Goal: Task Accomplishment & Management: Complete application form

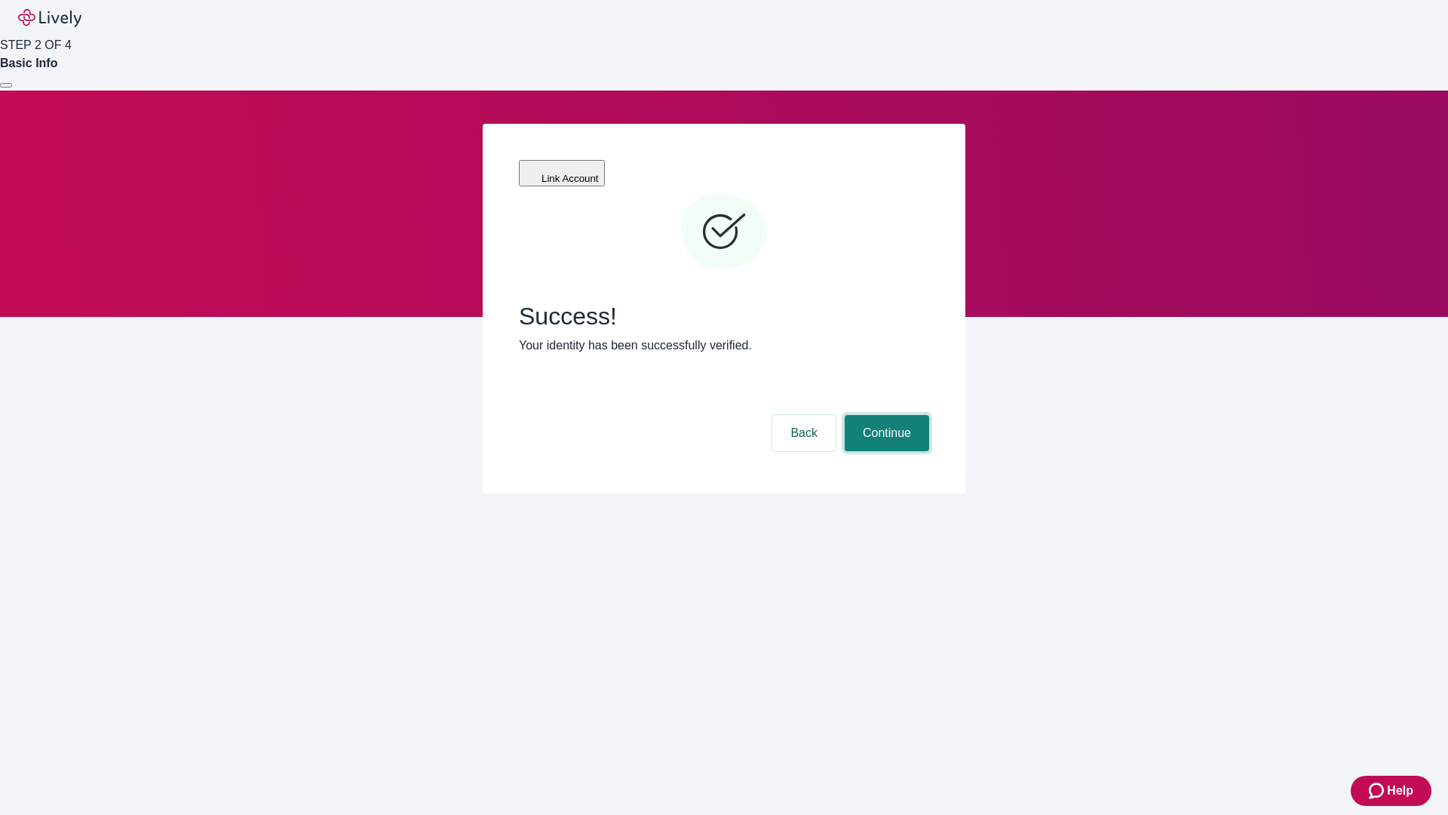
click at [885, 415] on button "Continue" at bounding box center [887, 433] width 84 height 36
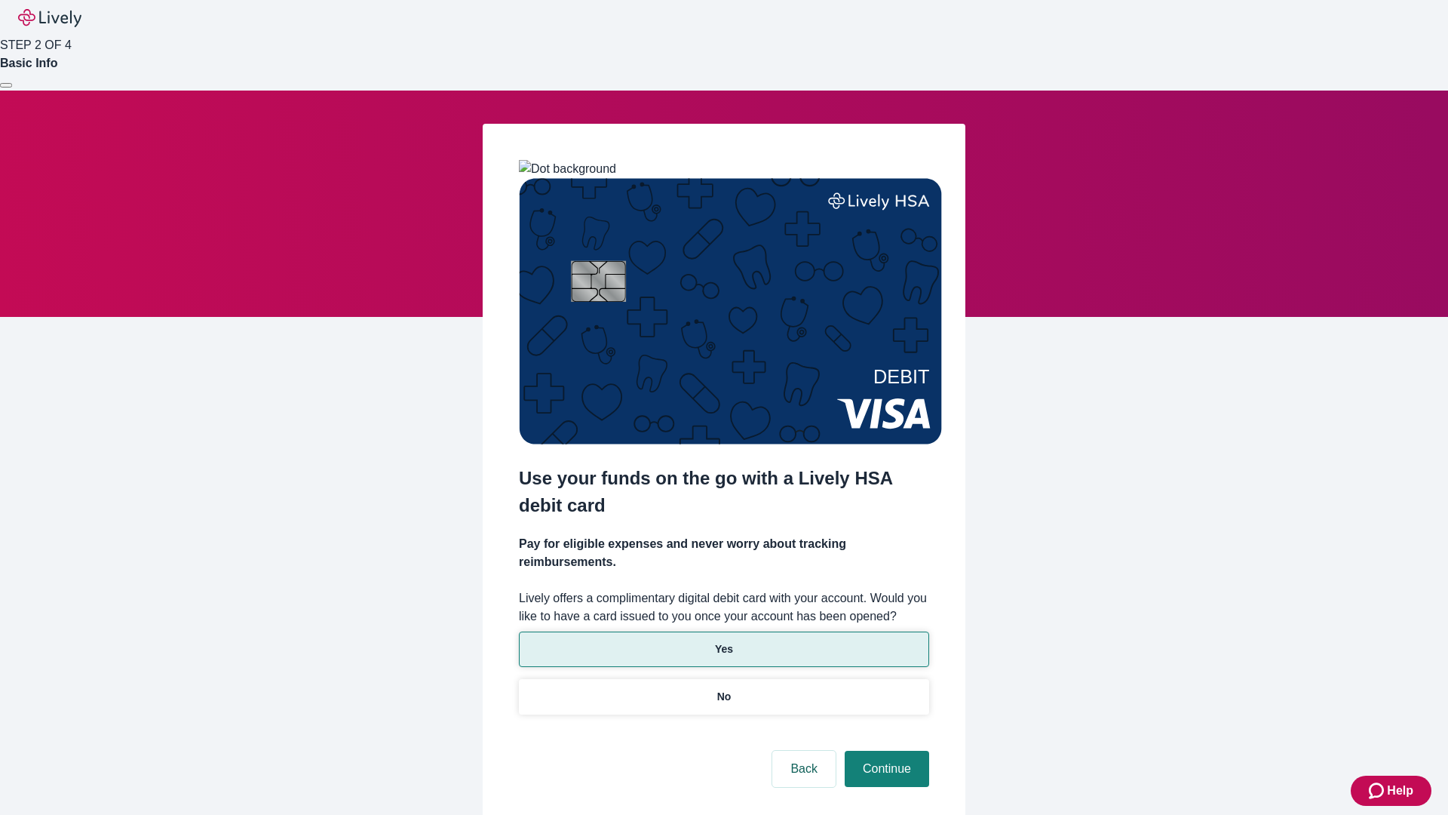
click at [723, 641] on p "Yes" at bounding box center [724, 649] width 18 height 16
click at [885, 751] on button "Continue" at bounding box center [887, 769] width 84 height 36
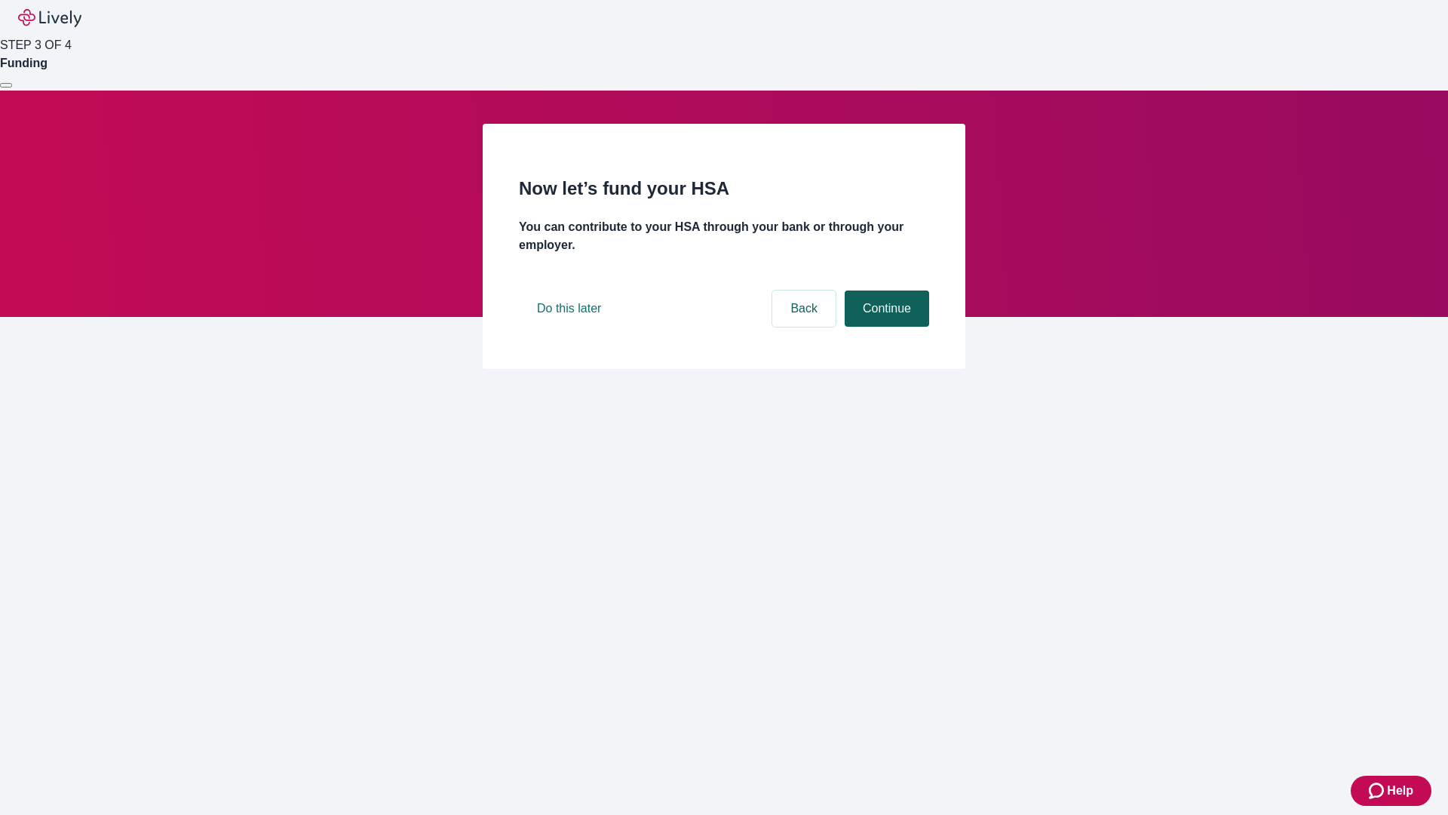
click at [885, 327] on button "Continue" at bounding box center [887, 308] width 84 height 36
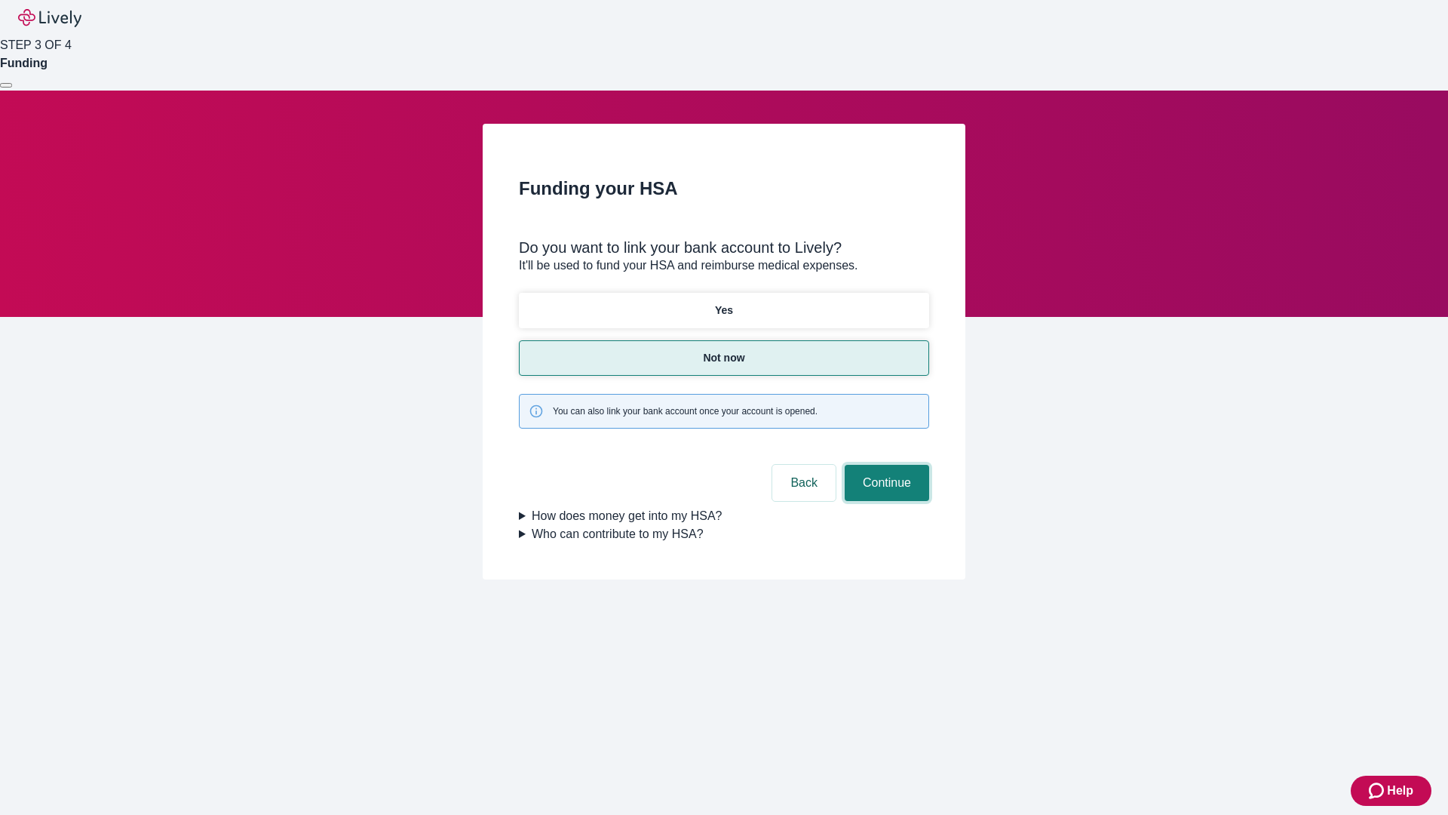
click at [885, 465] on button "Continue" at bounding box center [887, 483] width 84 height 36
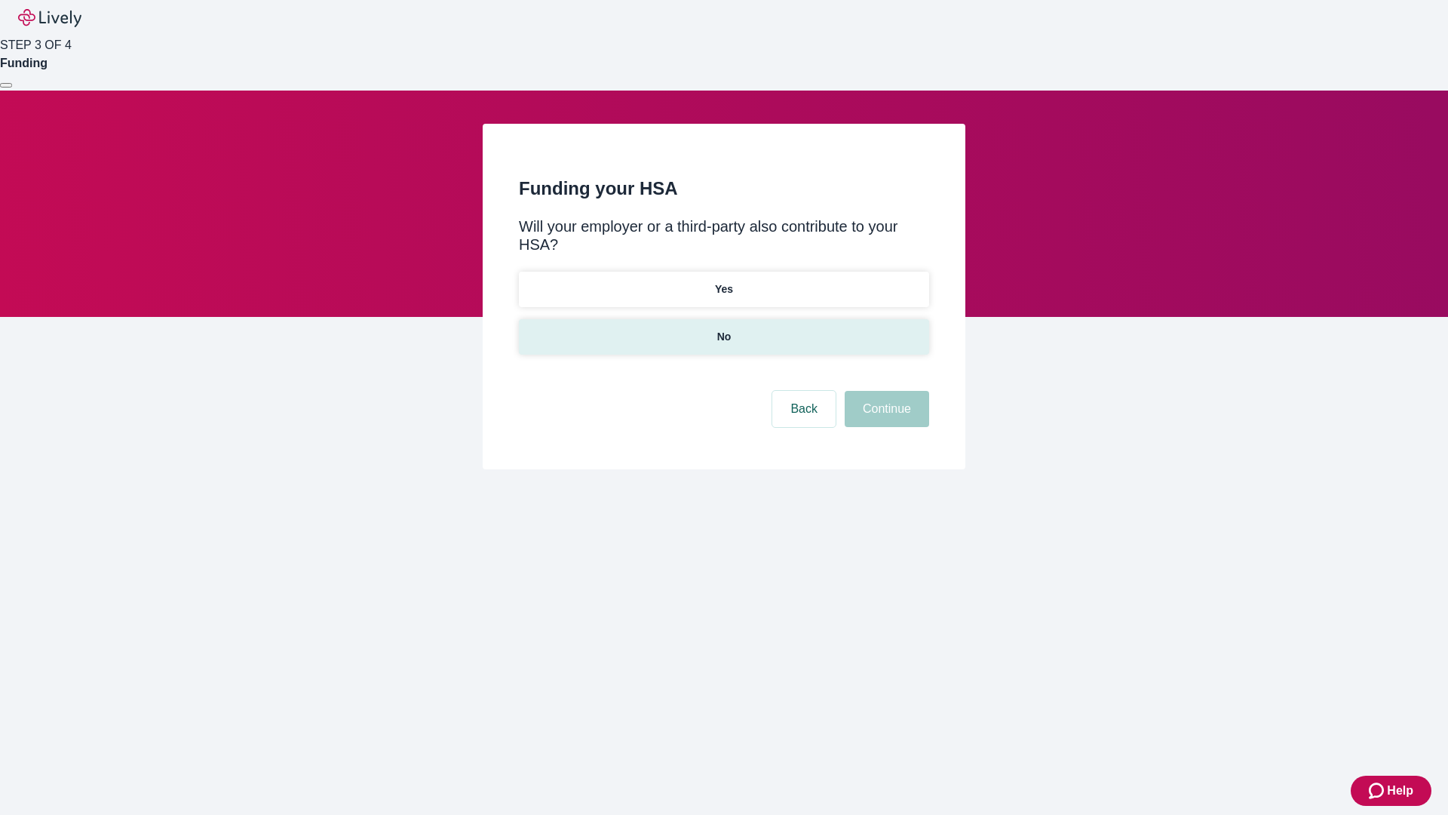
click at [723, 329] on p "No" at bounding box center [724, 337] width 14 height 16
click at [885, 391] on button "Continue" at bounding box center [887, 409] width 84 height 36
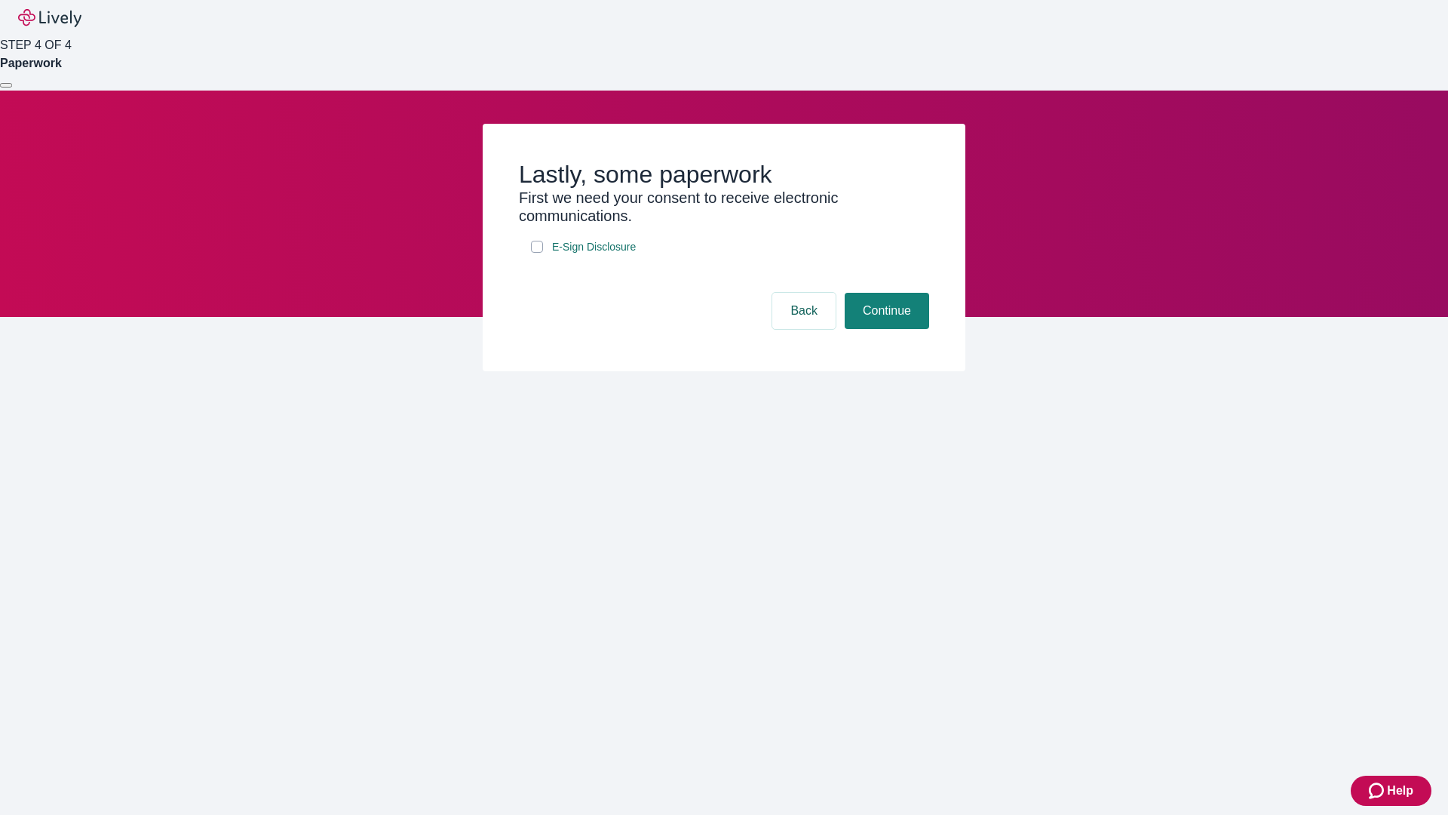
click at [537, 253] on input "E-Sign Disclosure" at bounding box center [537, 247] width 12 height 12
checkbox input "true"
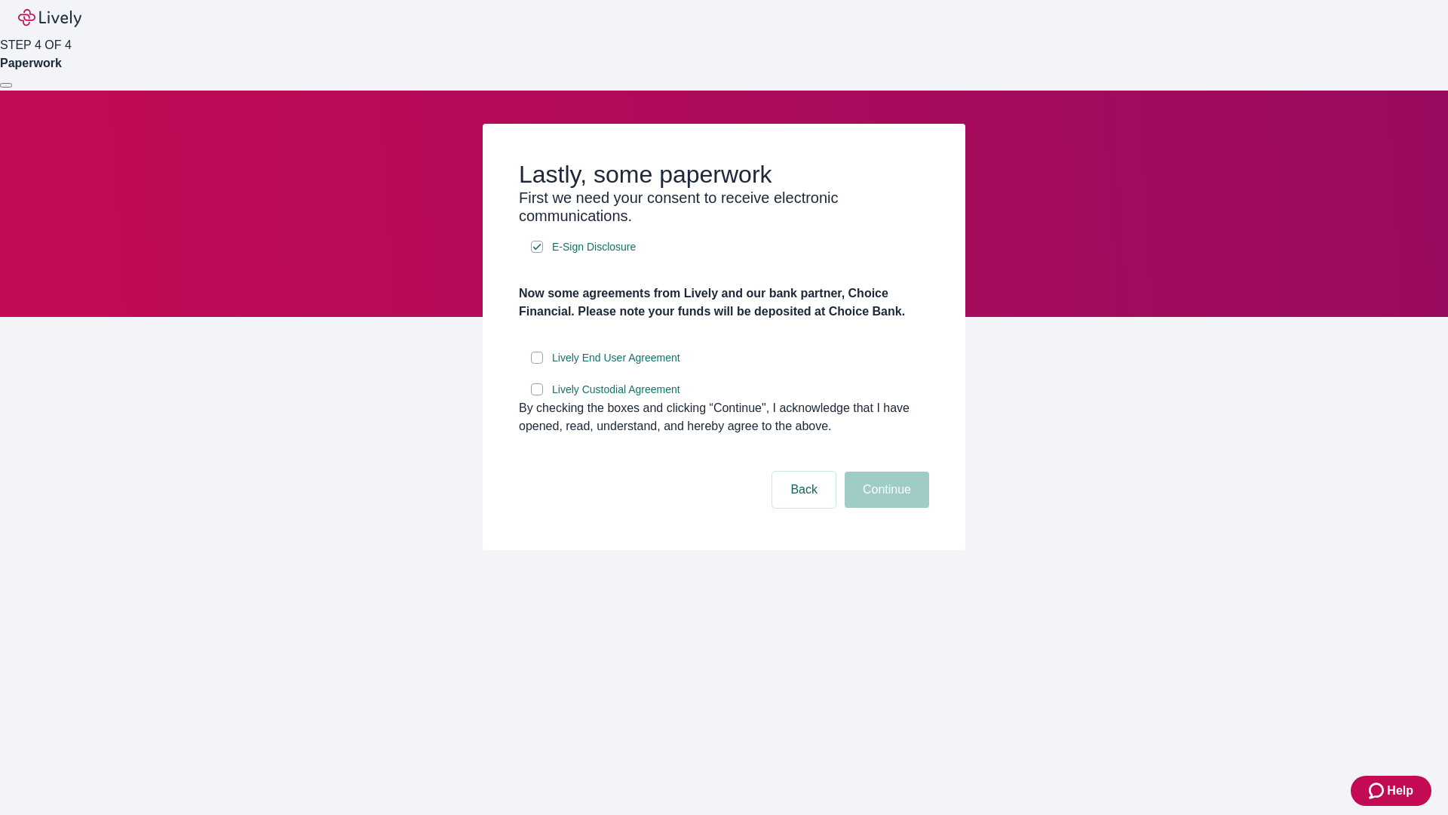
click at [537, 364] on input "Lively End User Agreement" at bounding box center [537, 358] width 12 height 12
checkbox input "true"
click at [537, 395] on input "Lively Custodial Agreement" at bounding box center [537, 389] width 12 height 12
checkbox input "true"
click at [885, 508] on button "Continue" at bounding box center [887, 489] width 84 height 36
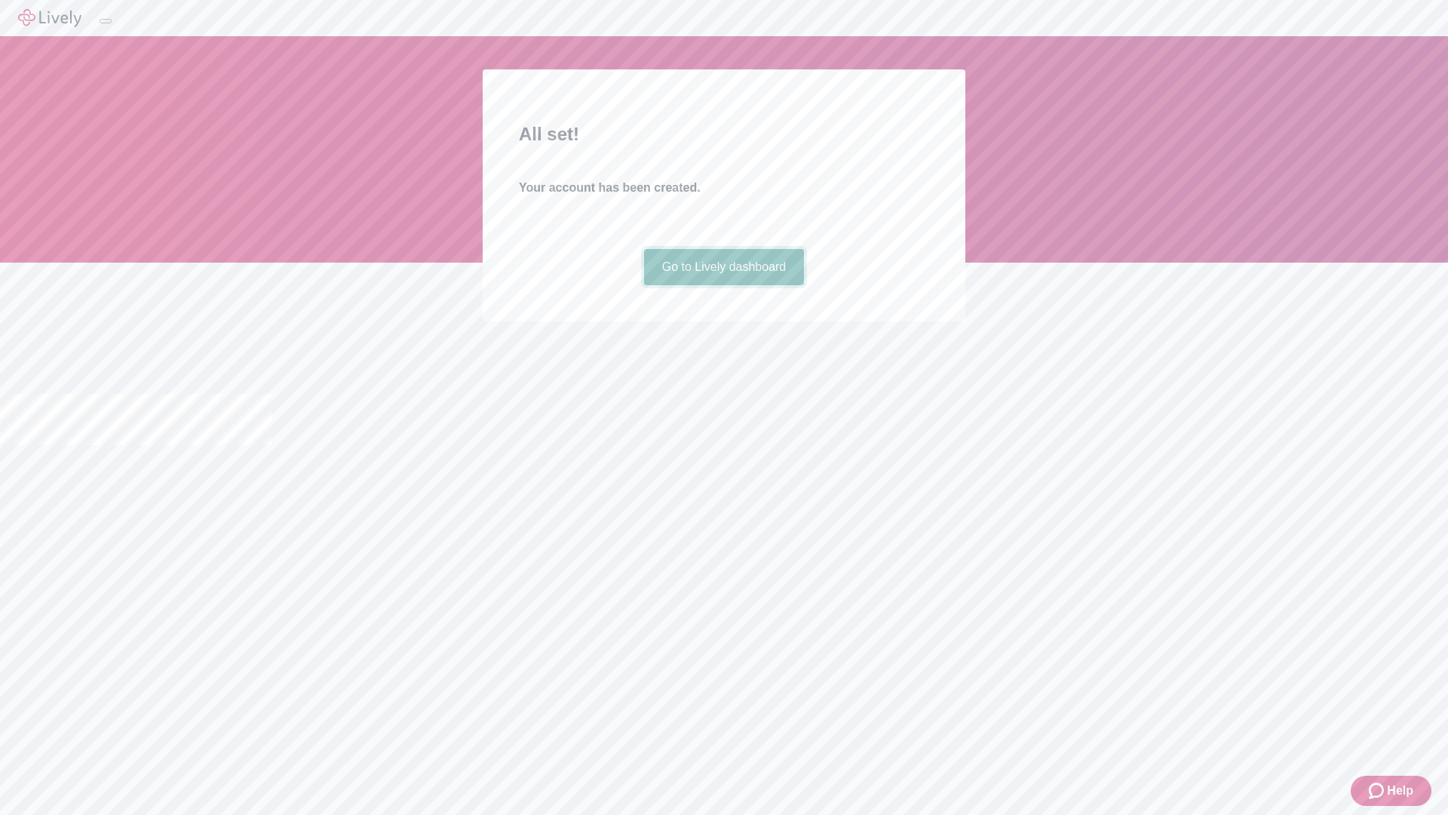
click at [723, 285] on link "Go to Lively dashboard" at bounding box center [724, 267] width 161 height 36
